Goal: Obtain resource: Download file/media

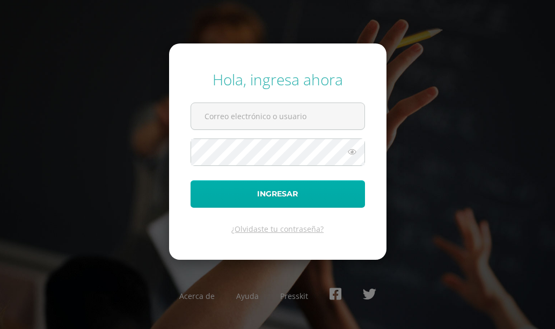
type input "COS01151@osoriosandoval.edu.gt"
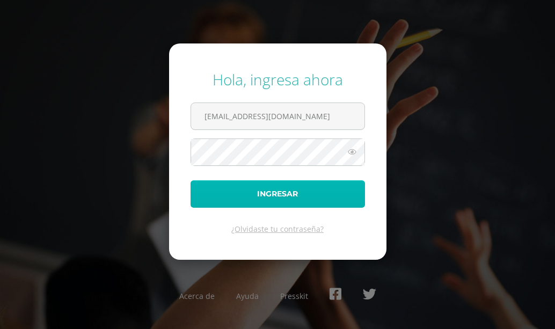
click at [298, 195] on button "Ingresar" at bounding box center [277, 193] width 174 height 27
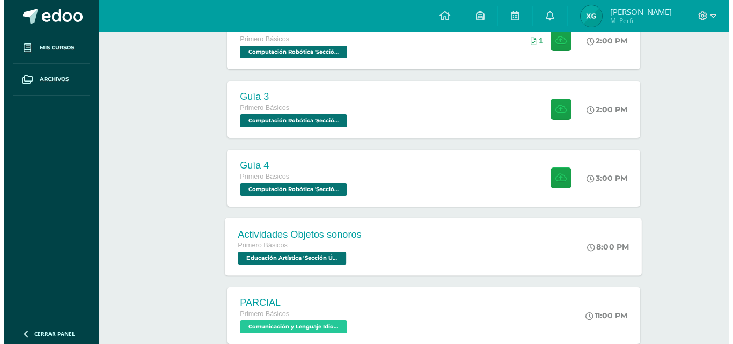
scroll to position [107, 0]
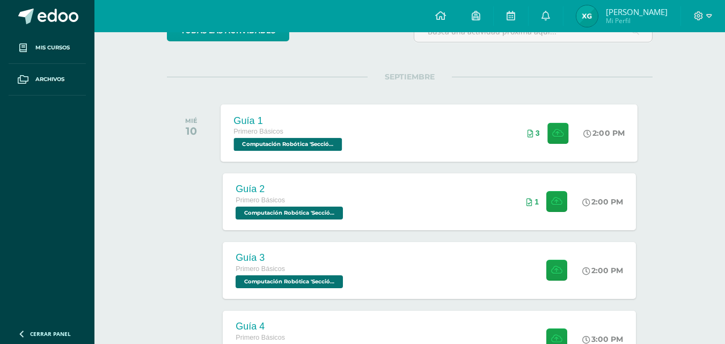
click at [395, 139] on div "Guía 1 Primero Básicos Computación Robótica 'Sección Única' 2:00 PM 3 Guía 1" at bounding box center [429, 132] width 417 height 57
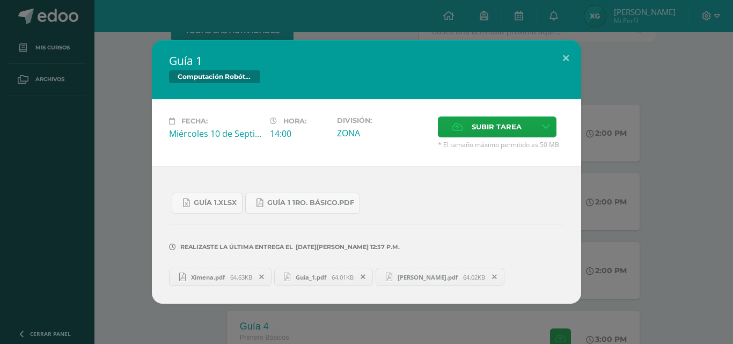
drag, startPoint x: 225, startPoint y: 283, endPoint x: 186, endPoint y: 282, distance: 39.2
click at [186, 282] on icon at bounding box center [182, 277] width 14 height 14
click at [332, 281] on span "Guía_1.pdf" at bounding box center [310, 277] width 41 height 8
click at [439, 282] on link "Ximena Guzman Barrios.pdf 64.02KB" at bounding box center [440, 277] width 129 height 18
click at [194, 275] on span "Ximena.pdf" at bounding box center [208, 277] width 45 height 8
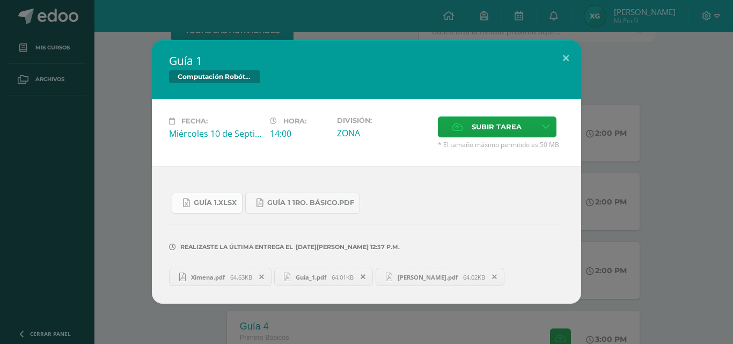
click at [232, 202] on span "Guía 1.xlsx" at bounding box center [215, 202] width 43 height 9
click at [264, 278] on icon at bounding box center [261, 277] width 5 height 8
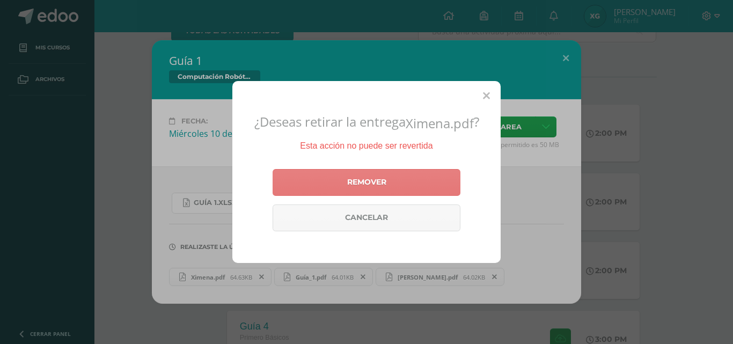
click at [336, 191] on link "Remover" at bounding box center [367, 182] width 188 height 27
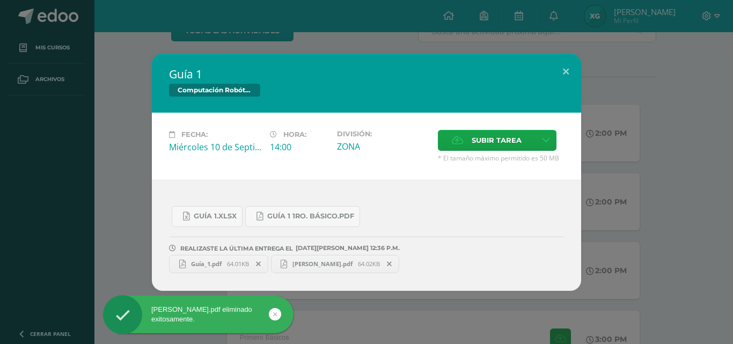
click at [262, 260] on span at bounding box center [258, 264] width 18 height 12
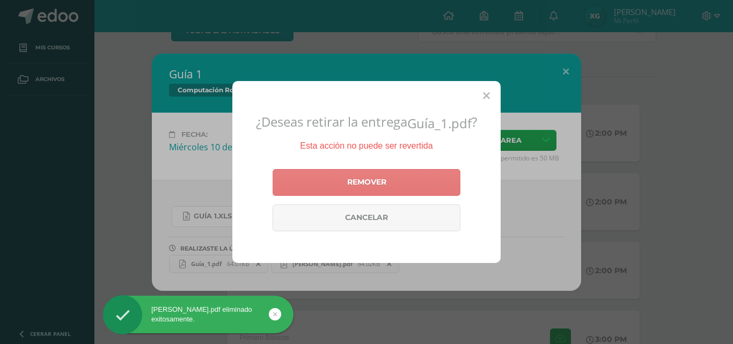
click at [281, 189] on link "Remover" at bounding box center [367, 182] width 188 height 27
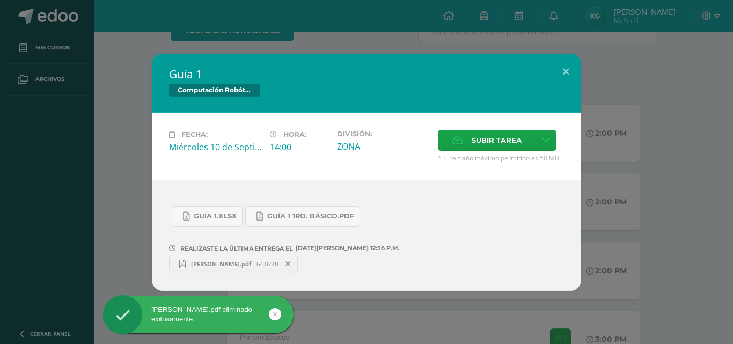
click at [297, 268] on span at bounding box center [288, 264] width 18 height 12
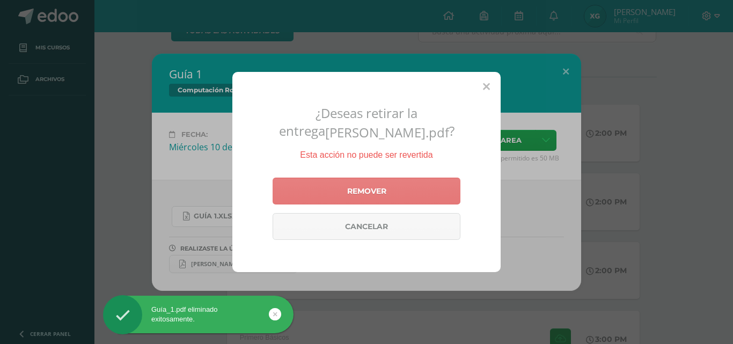
click at [356, 184] on link "Remover" at bounding box center [367, 191] width 188 height 27
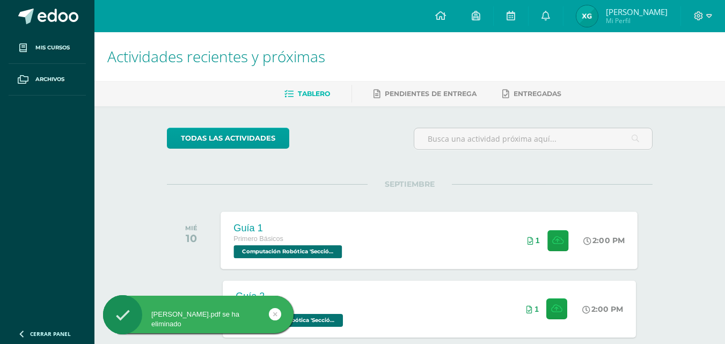
click at [284, 234] on div "Primero Básicos" at bounding box center [289, 239] width 111 height 12
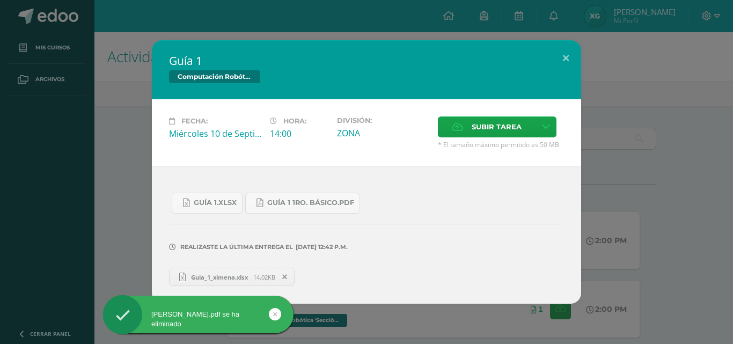
click at [244, 281] on span "Guía_1_ximena.xlsx" at bounding box center [220, 277] width 68 height 8
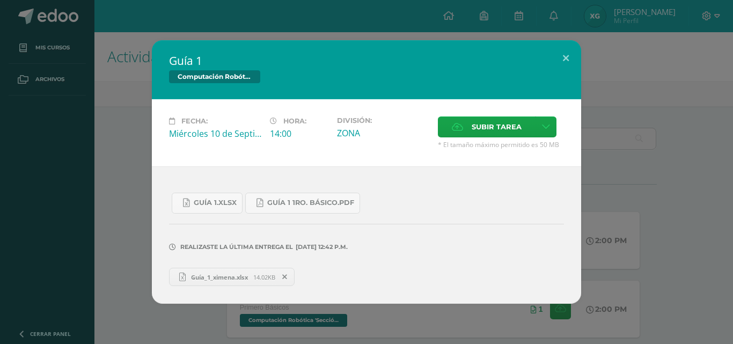
click at [89, 133] on div "Guía 1 Computación Robótica Fecha: [DATE] Hora: 14:00 División: Subir tarea" at bounding box center [366, 171] width 724 height 263
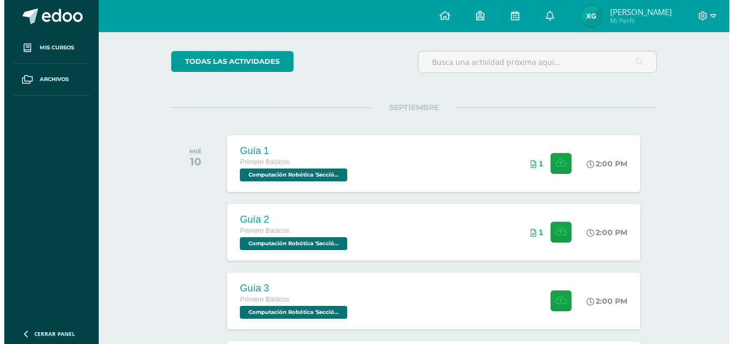
scroll to position [161, 0]
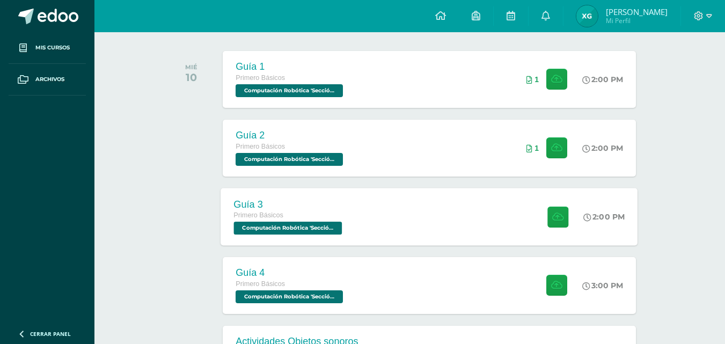
click at [431, 202] on div "Guía 3 Primero Básicos Computación Robótica 'Sección Única' 2:00 PM Guía 3 Comp…" at bounding box center [429, 216] width 417 height 57
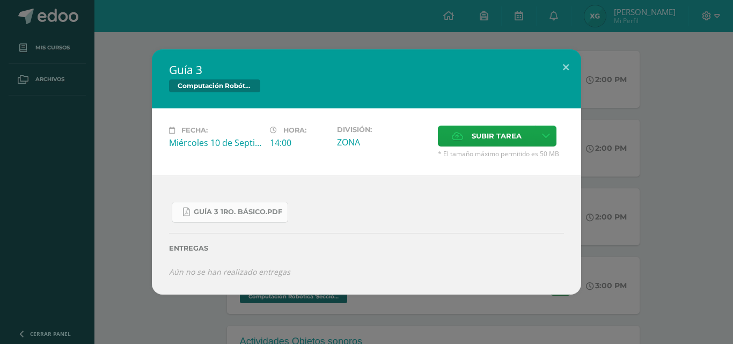
click at [249, 204] on link "Guía 3 1ro. Básico.pdf" at bounding box center [230, 212] width 116 height 21
click at [150, 156] on div "Guía 3 Computación Robótica Fecha: [DATE] Hora: 14:00 División: Subir tarea" at bounding box center [366, 171] width 724 height 245
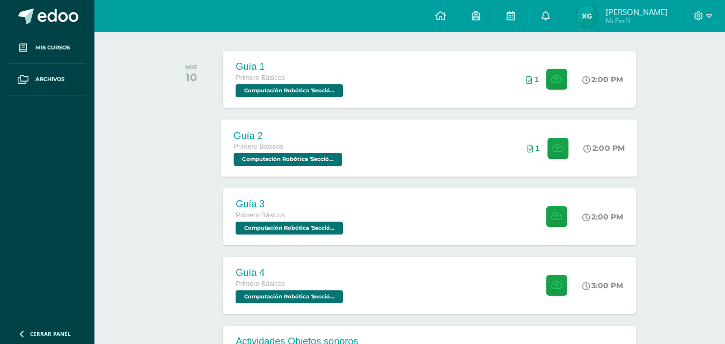
click at [314, 131] on div "Guía 2" at bounding box center [289, 135] width 111 height 11
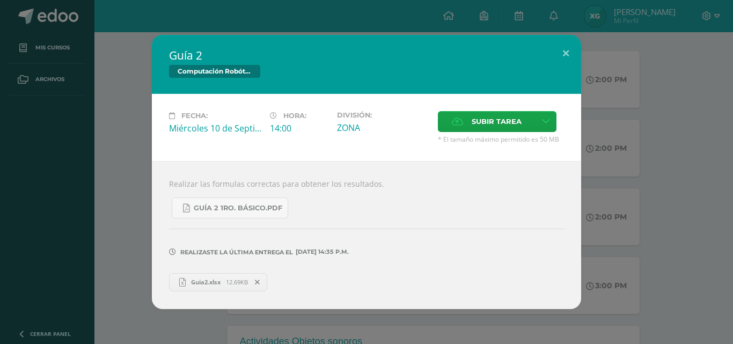
click at [267, 281] on span at bounding box center [257, 282] width 18 height 12
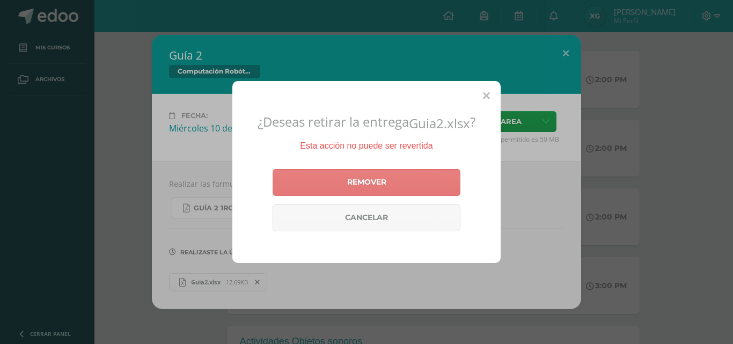
click at [342, 177] on link "Remover" at bounding box center [367, 182] width 188 height 27
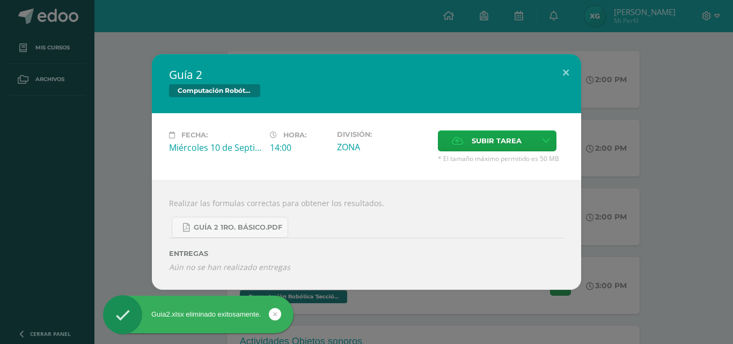
click at [103, 128] on div "Guía 2 Computación Robótica Fecha: [DATE] Hora: 14:00 División: Subir tarea" at bounding box center [366, 171] width 724 height 235
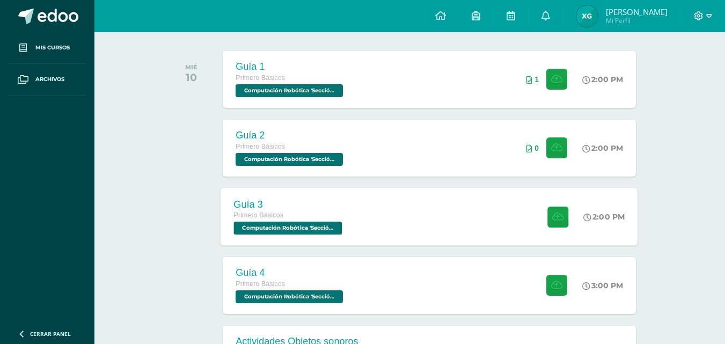
click at [393, 240] on div "Guía 3 Primero Básicos Computación Robótica 'Sección Única' 2:00 PM Guía 3 Comp…" at bounding box center [429, 216] width 417 height 57
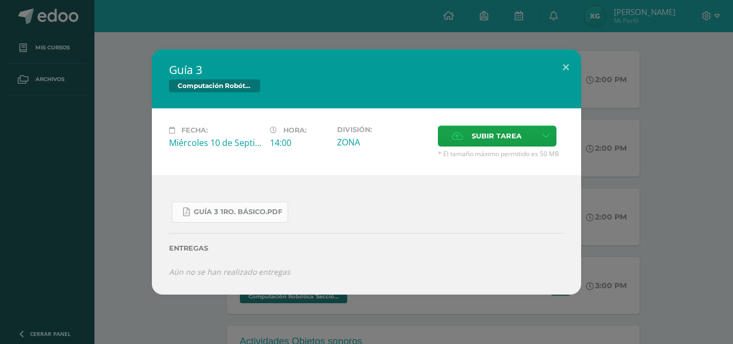
click at [245, 207] on link "Guía 3 1ro. Básico.pdf" at bounding box center [230, 212] width 116 height 21
